Goal: Task Accomplishment & Management: Complete application form

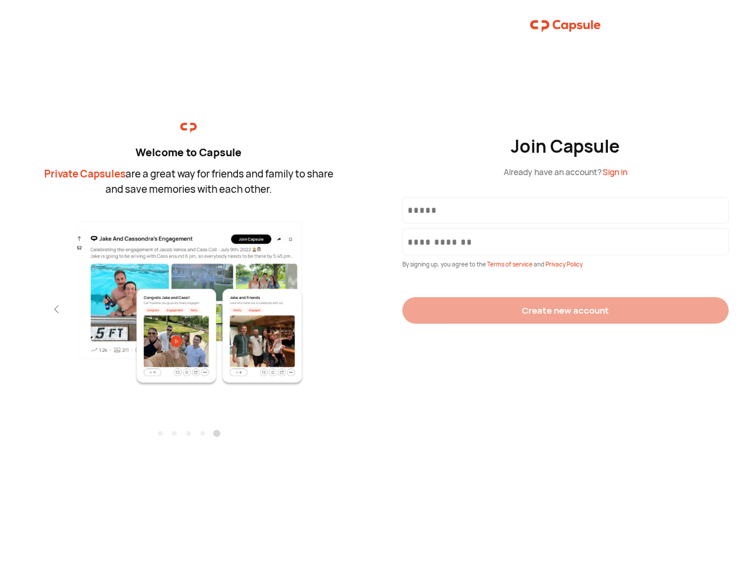
click at [377, 283] on div "Join Capsule Already have an account? Sign in By signing up, you agree to the T…" at bounding box center [565, 283] width 377 height 566
click at [189, 299] on img at bounding box center [188, 303] width 257 height 166
click at [0, 309] on div "Welcome to Capsule Private Capsules are a great way for friends and family to s…" at bounding box center [188, 283] width 377 height 566
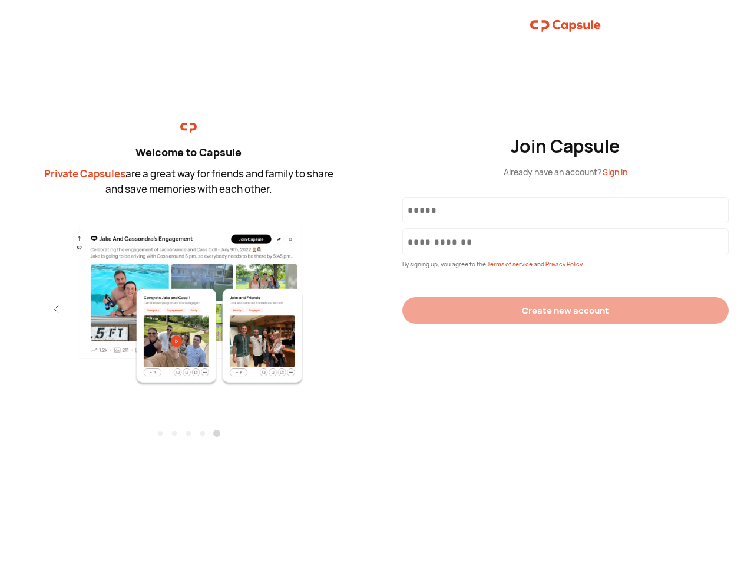
click at [0, 309] on div "Welcome to Capsule Private Capsules are a great way for friends and family to s…" at bounding box center [188, 283] width 377 height 566
click at [35, 309] on div "Welcome to Capsule Private Capsules are a great way for friends and family to s…" at bounding box center [188, 283] width 377 height 566
